Goal: Task Accomplishment & Management: Complete application form

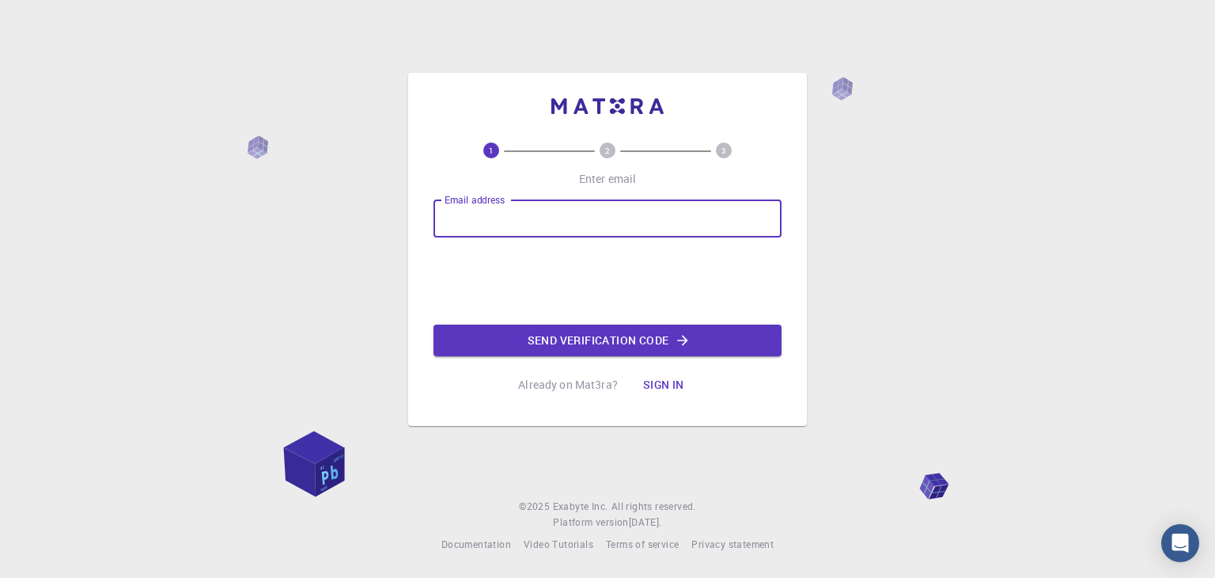
click at [532, 222] on input "Email address" at bounding box center [608, 218] width 348 height 38
click at [529, 221] on input "sangeet" at bounding box center [608, 218] width 348 height 38
type input "[EMAIL_ADDRESS][DOMAIN_NAME]"
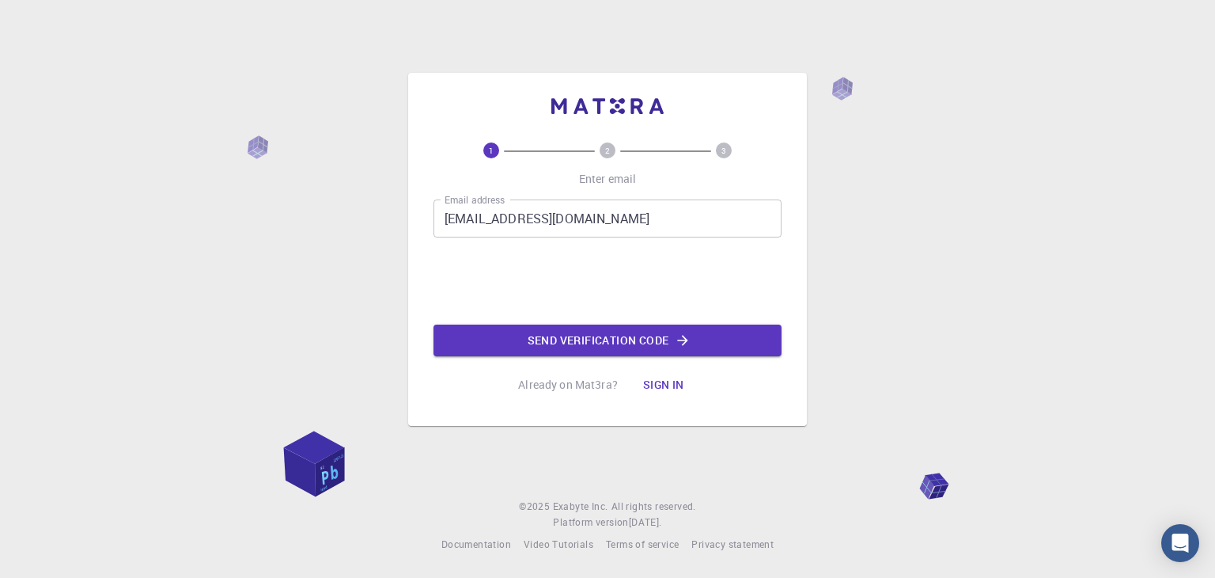
click at [535, 340] on button "Send verification code" at bounding box center [608, 340] width 348 height 32
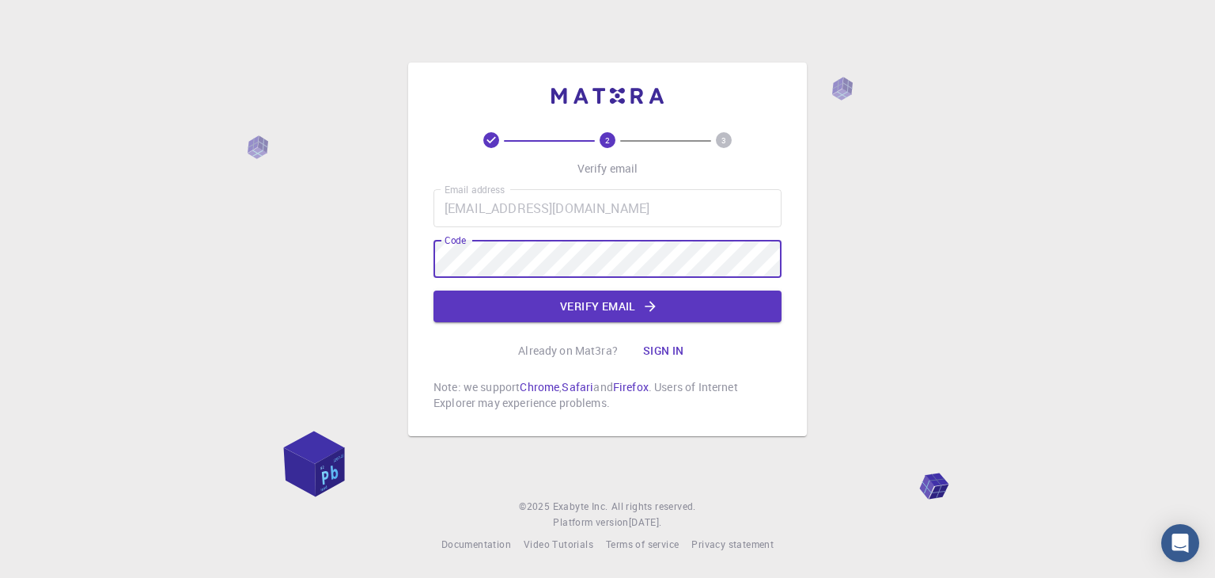
drag, startPoint x: 456, startPoint y: 315, endPoint x: 347, endPoint y: 463, distance: 183.4
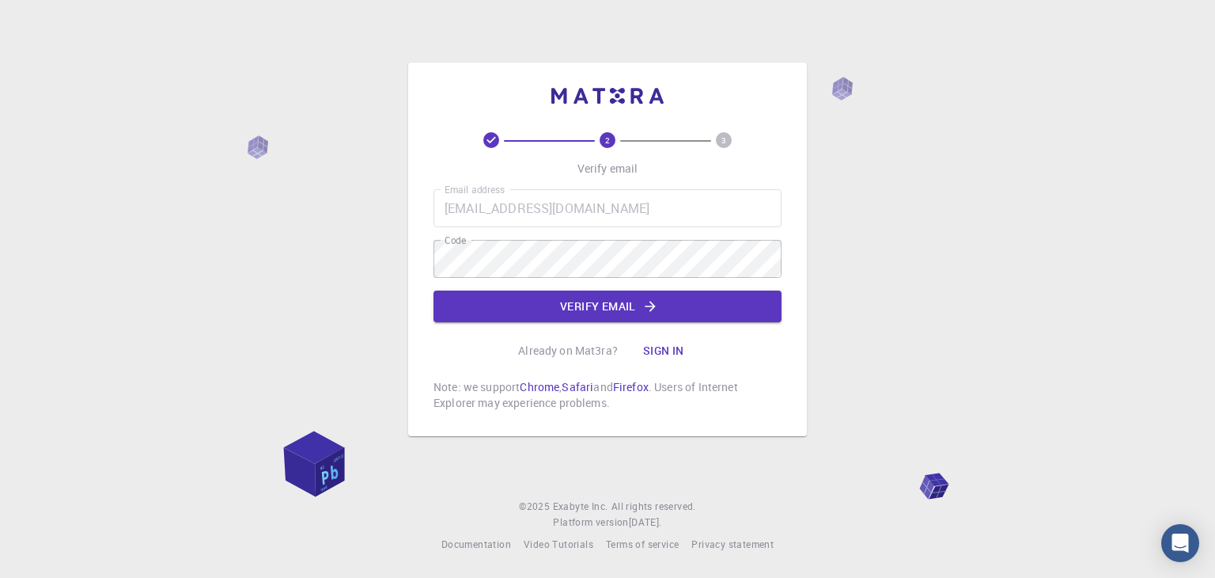
click at [983, 191] on div "2 3 Verify email Email address [EMAIL_ADDRESS][DOMAIN_NAME] Email address Code …" at bounding box center [607, 289] width 1215 height 578
click at [608, 317] on button "Verify email" at bounding box center [608, 306] width 348 height 32
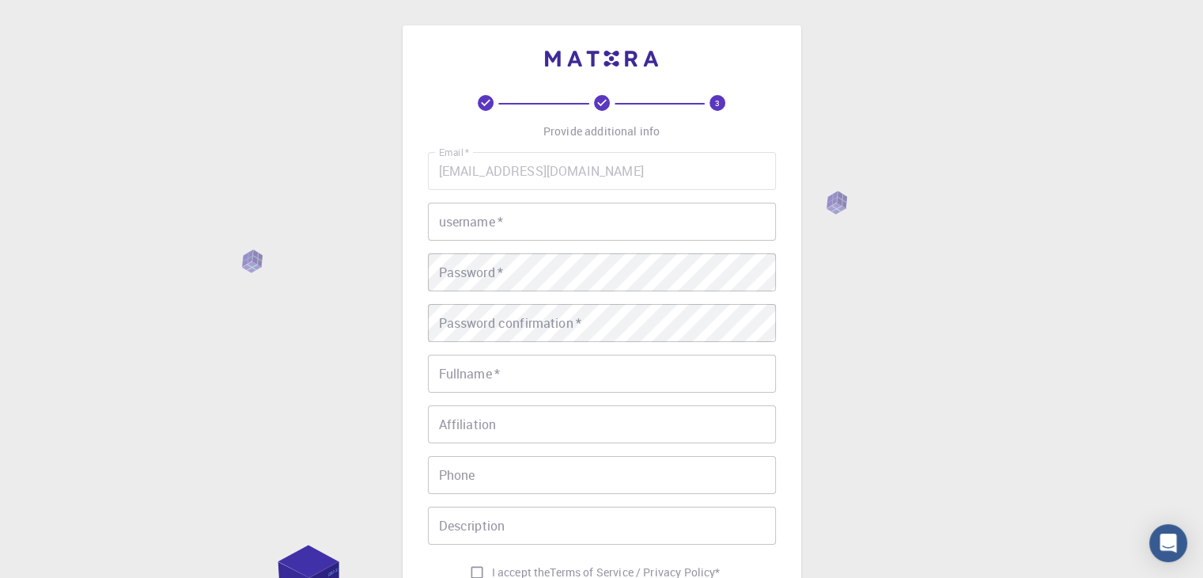
click at [544, 242] on div "Email   * [EMAIL_ADDRESS][DOMAIN_NAME] Email   * username   * username   * Pass…" at bounding box center [602, 369] width 348 height 435
click at [542, 210] on input "username   *" at bounding box center [602, 222] width 348 height 38
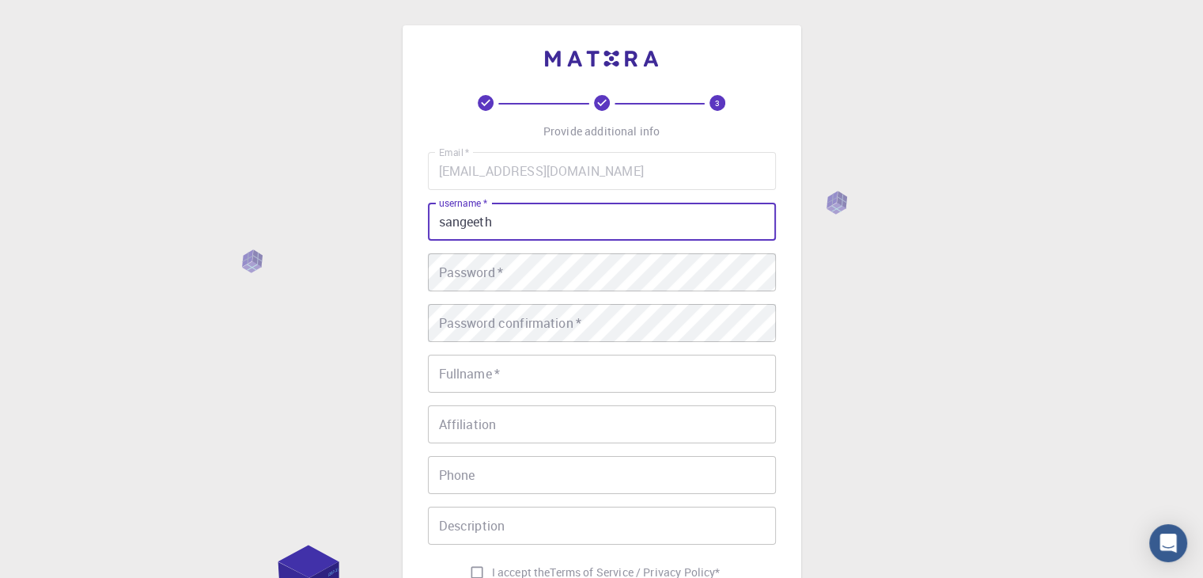
type input "sangeeth"
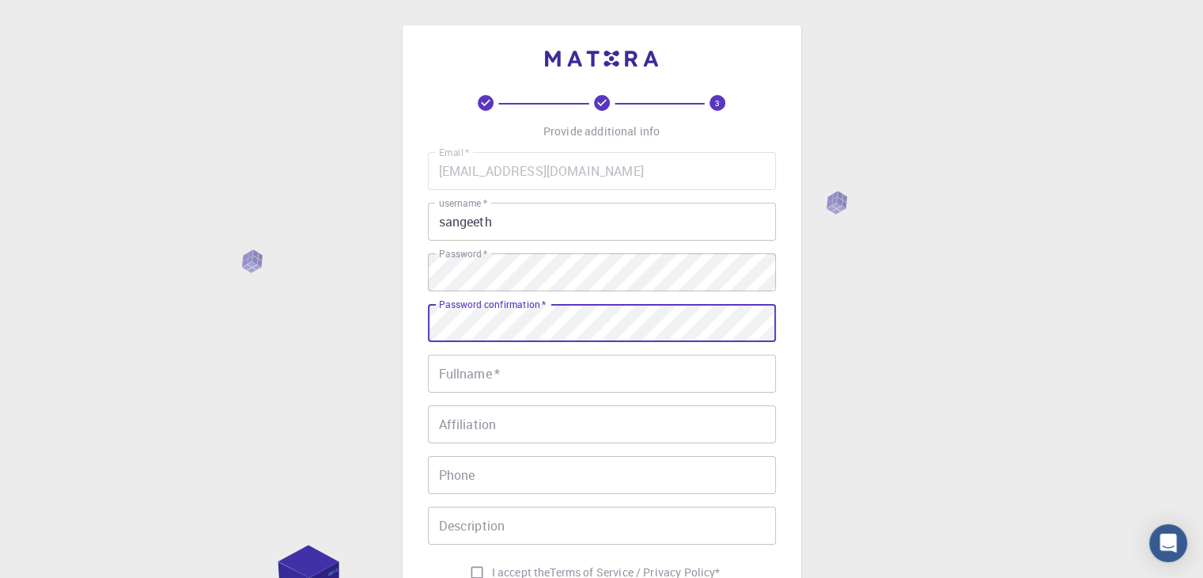
click at [504, 390] on input "Fullname   *" at bounding box center [602, 373] width 348 height 38
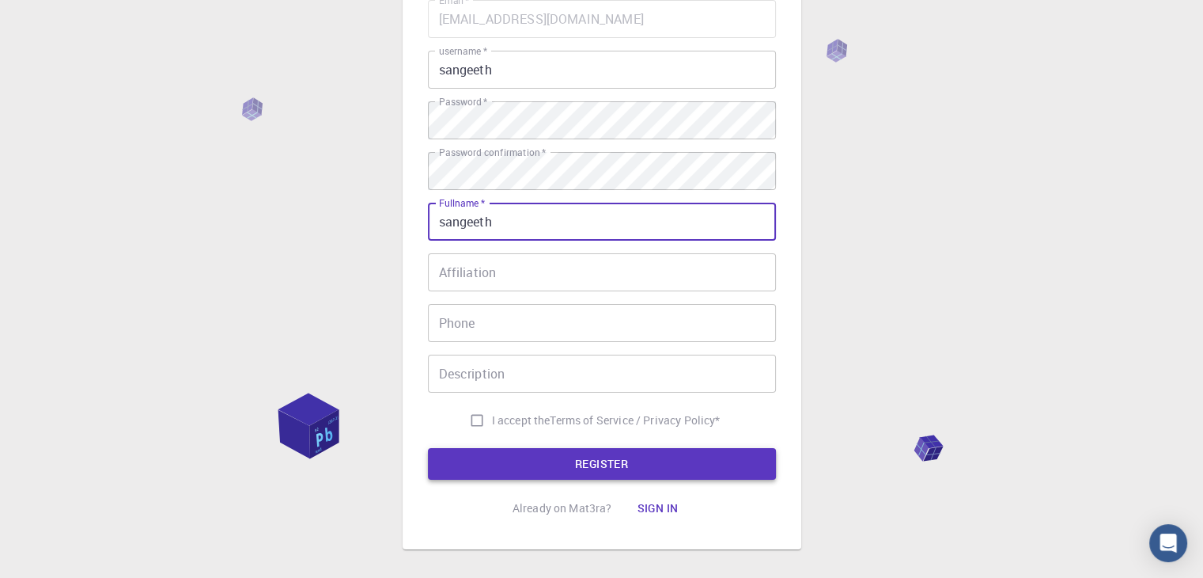
scroll to position [158, 0]
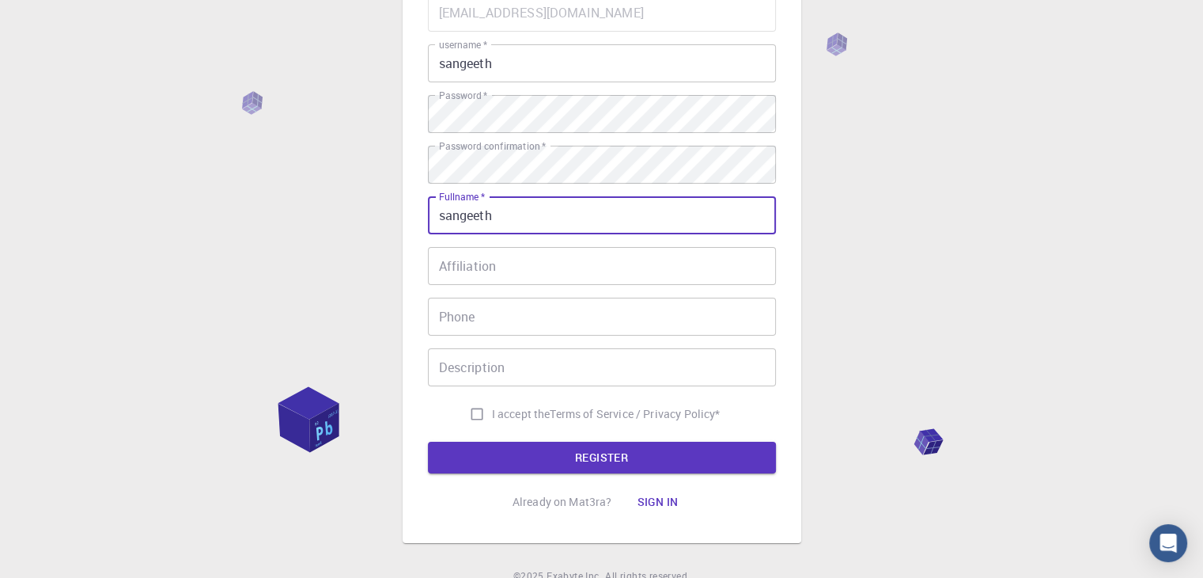
type input "sangeeth"
click at [483, 412] on input "I accept the Terms of Service / Privacy Policy *" at bounding box center [477, 414] width 30 height 30
checkbox input "true"
click at [526, 452] on button "REGISTER" at bounding box center [602, 458] width 348 height 32
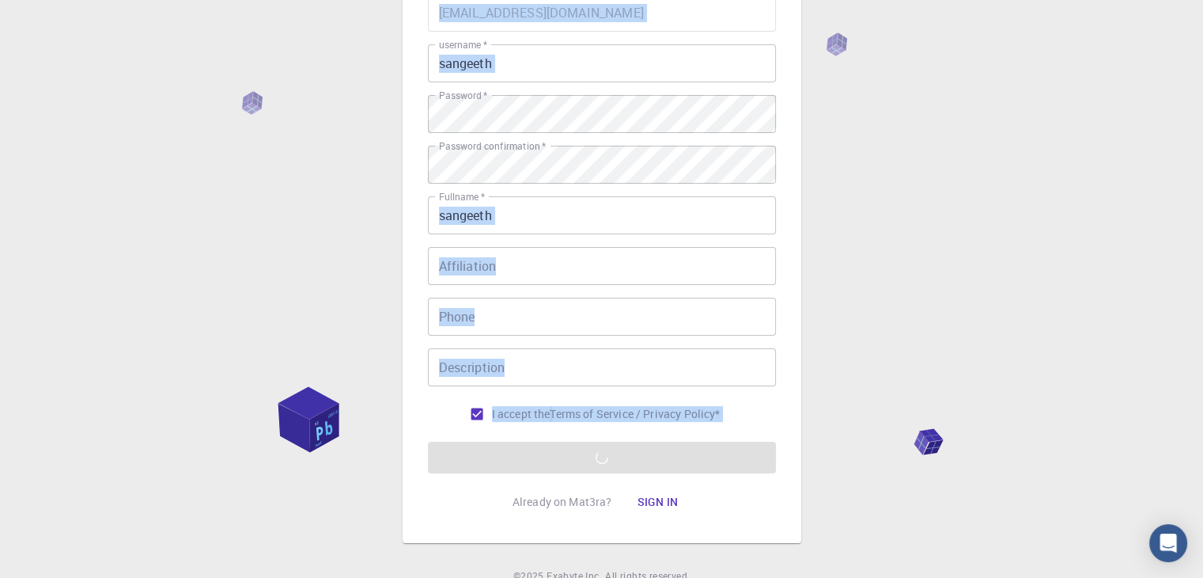
drag, startPoint x: 316, startPoint y: 395, endPoint x: 318, endPoint y: 430, distance: 34.9
click at [324, 441] on div "3 Provide additional info Email   * [EMAIL_ADDRESS][DOMAIN_NAME] Email   * user…" at bounding box center [601, 244] width 1203 height 805
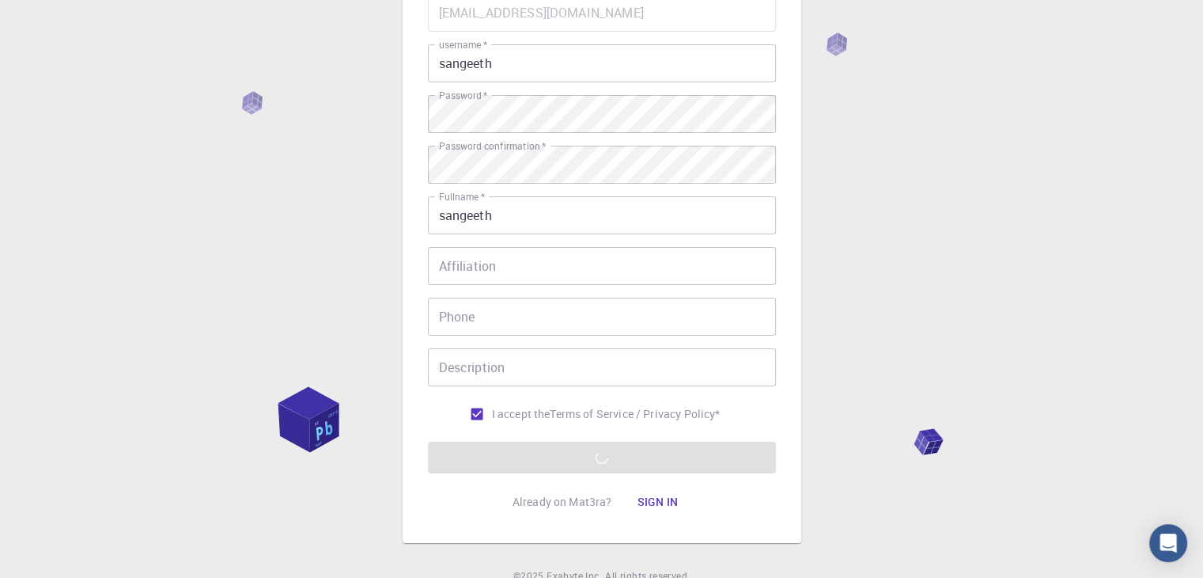
click at [381, 384] on div "3 Provide additional info Email   * [EMAIL_ADDRESS][DOMAIN_NAME] Email   * user…" at bounding box center [601, 244] width 1203 height 805
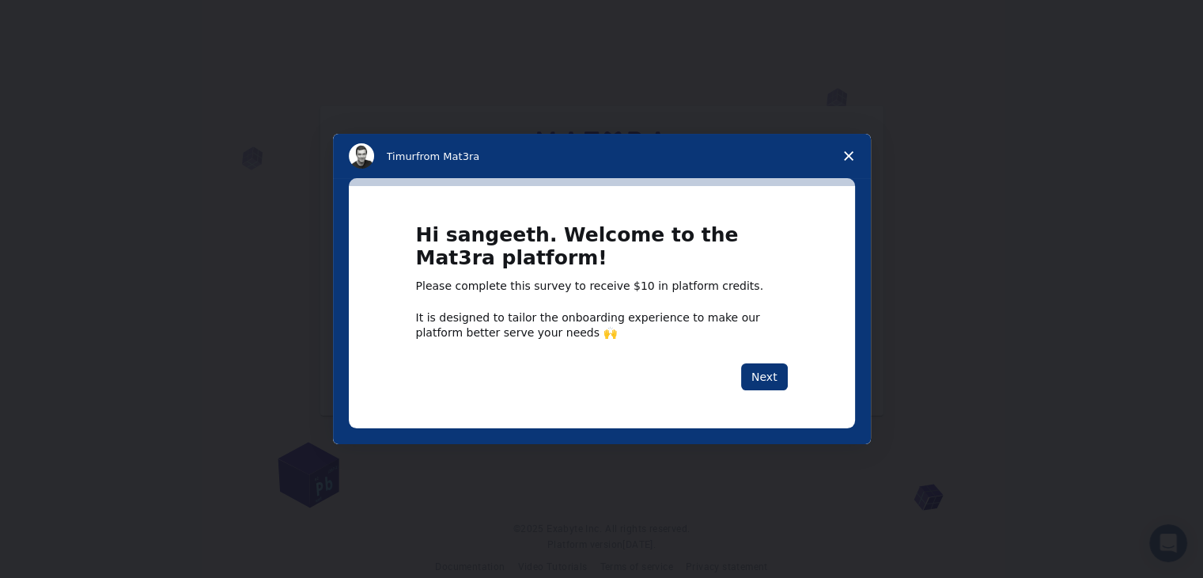
click at [851, 153] on polygon "Close survey" at bounding box center [848, 155] width 9 height 9
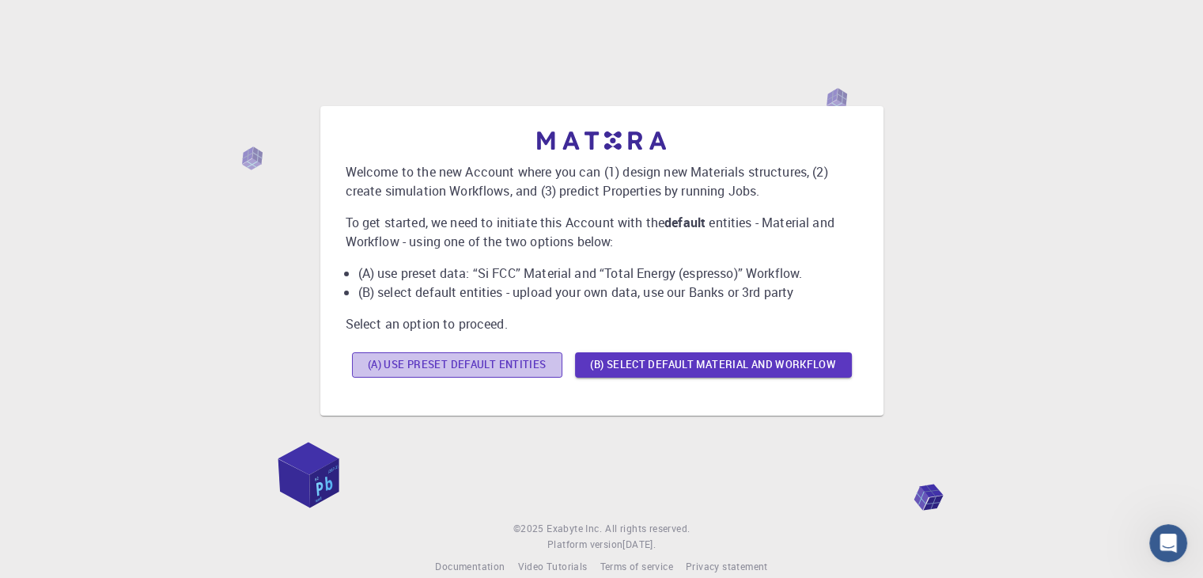
click at [512, 363] on button "(A) Use preset default entities" at bounding box center [457, 364] width 210 height 25
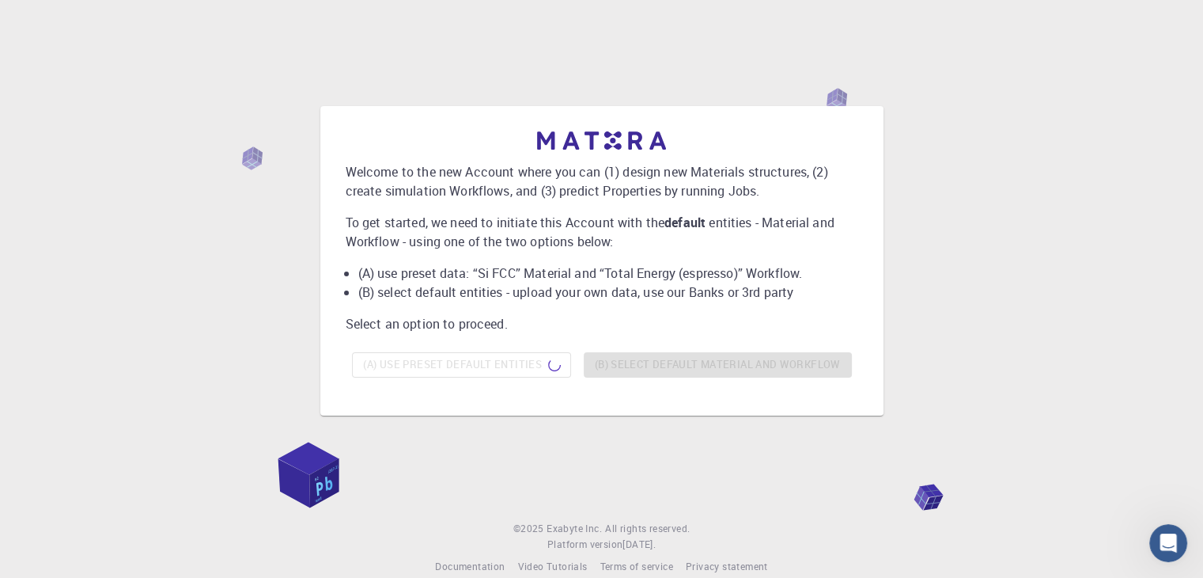
click at [267, 297] on div "Welcome to the new Account where you can (1) design new Materials structures, (…" at bounding box center [602, 260] width 1166 height 432
